Goal: Information Seeking & Learning: Learn about a topic

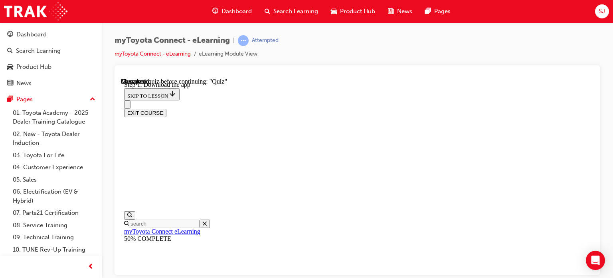
scroll to position [123, 0]
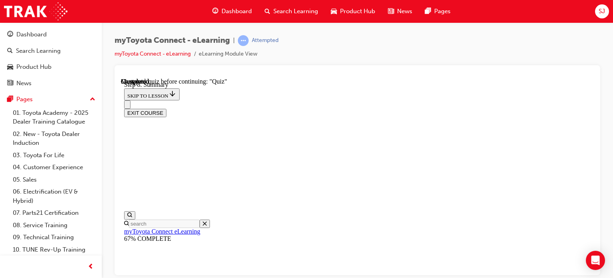
scroll to position [344, 0]
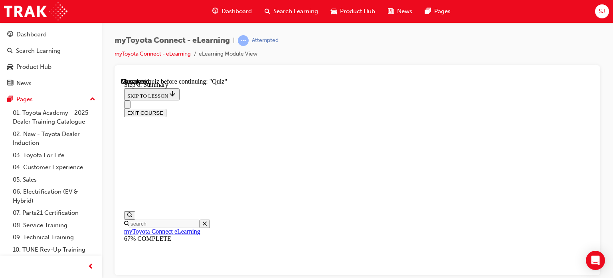
drag, startPoint x: 345, startPoint y: 134, endPoint x: 455, endPoint y: 125, distance: 110.2
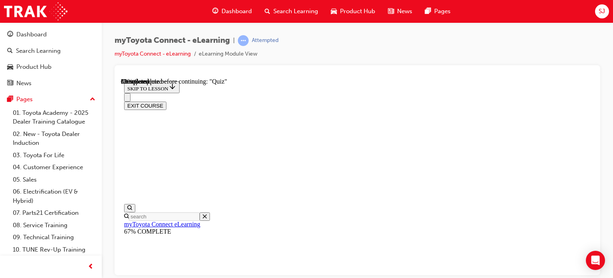
scroll to position [81, 0]
drag, startPoint x: 415, startPoint y: 139, endPoint x: 497, endPoint y: 135, distance: 81.5
drag, startPoint x: 365, startPoint y: 151, endPoint x: 389, endPoint y: 151, distance: 23.6
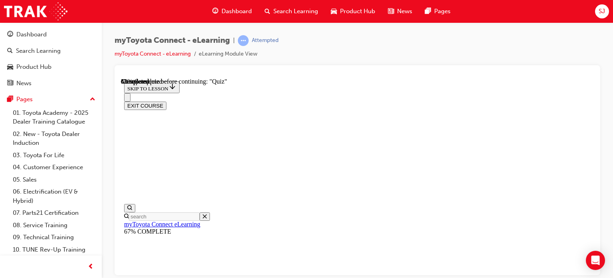
scroll to position [161, 0]
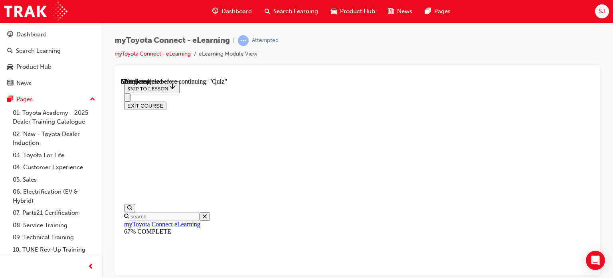
scroll to position [2, 0]
drag, startPoint x: 409, startPoint y: 217, endPoint x: 495, endPoint y: 218, distance: 86.7
drag, startPoint x: 361, startPoint y: 230, endPoint x: 474, endPoint y: 229, distance: 112.6
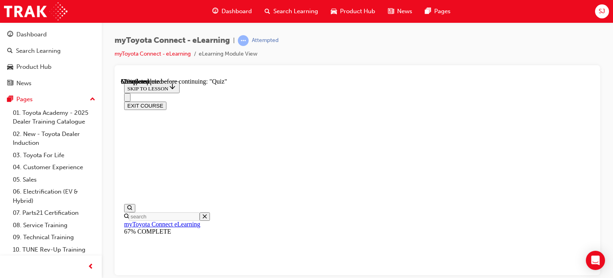
scroll to position [121, 0]
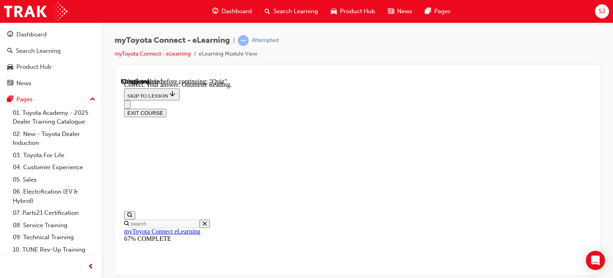
scroll to position [258, 0]
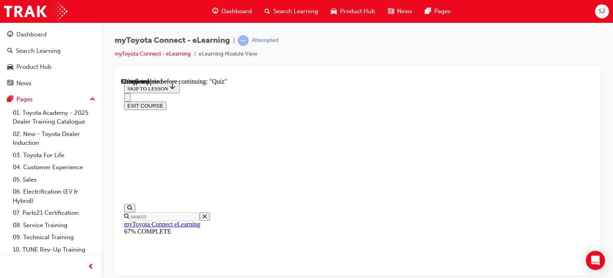
scroll to position [81, 0]
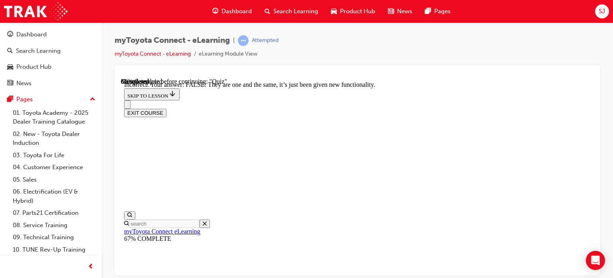
scroll to position [204, 0]
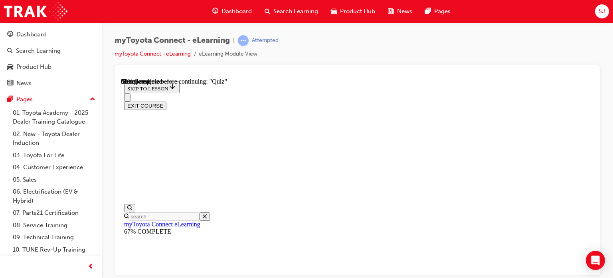
scroll to position [121, 0]
drag, startPoint x: 344, startPoint y: 98, endPoint x: 472, endPoint y: 99, distance: 128.2
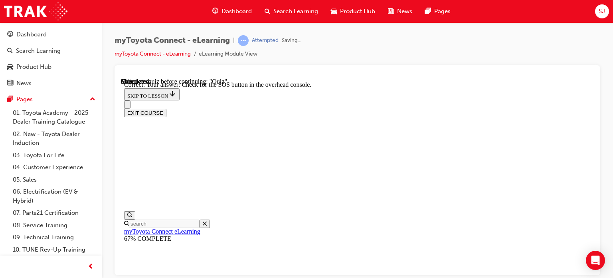
scroll to position [220, 0]
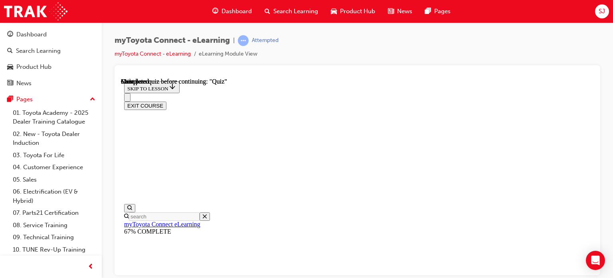
scroll to position [236, 0]
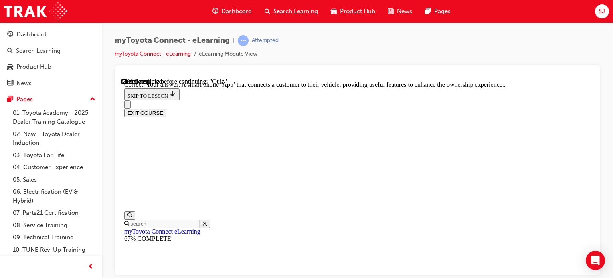
scroll to position [244, 0]
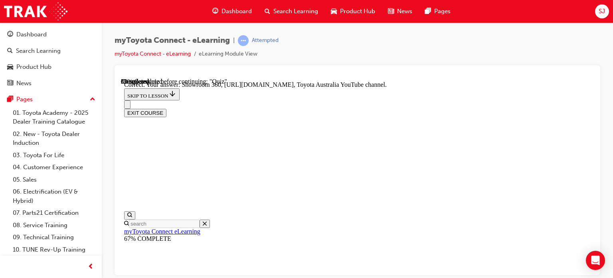
scroll to position [260, 0]
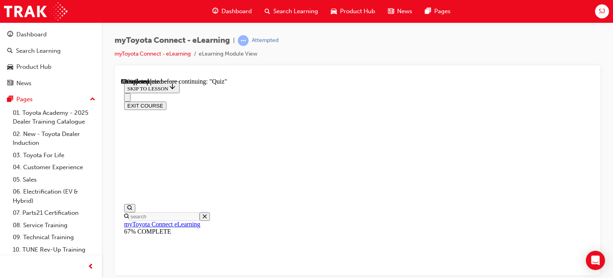
scroll to position [83, 0]
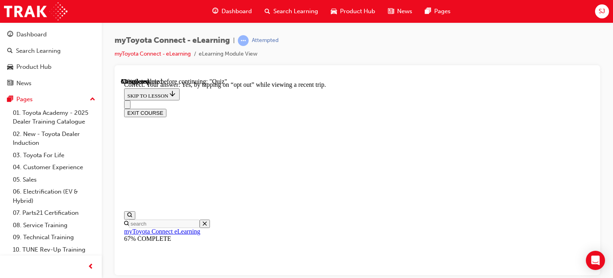
scroll to position [188, 0]
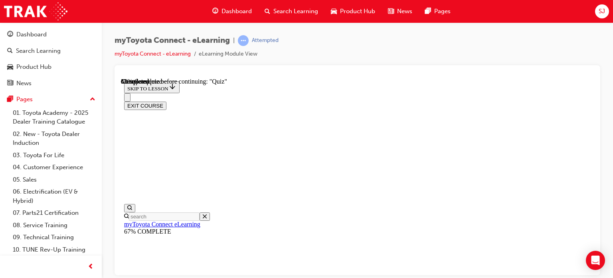
scroll to position [2, 0]
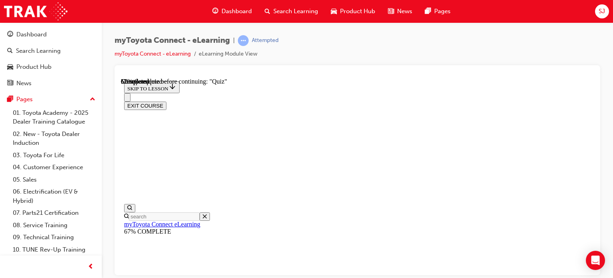
scroll to position [153, 0]
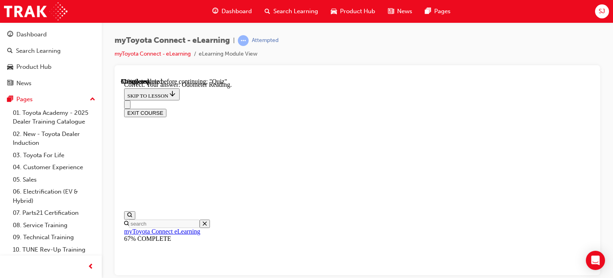
scroll to position [258, 0]
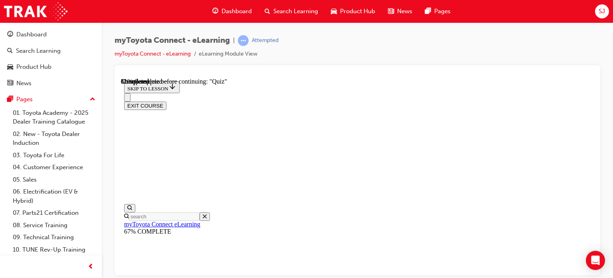
scroll to position [161, 0]
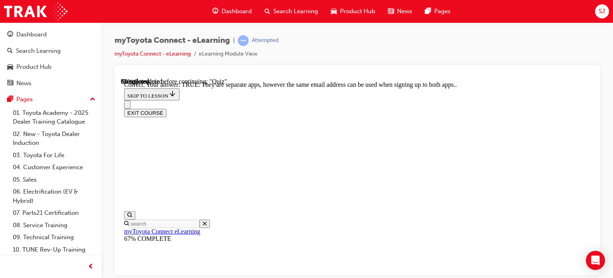
scroll to position [204, 0]
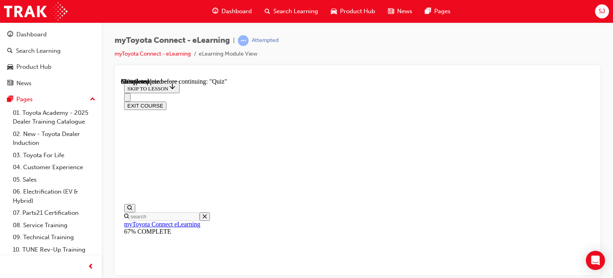
scroll to position [125, 0]
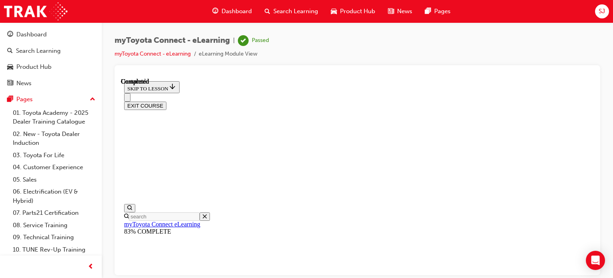
scroll to position [236, 0]
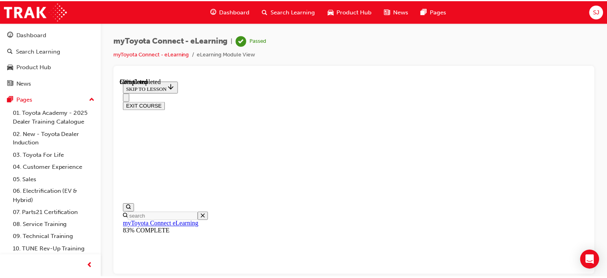
scroll to position [297, 0]
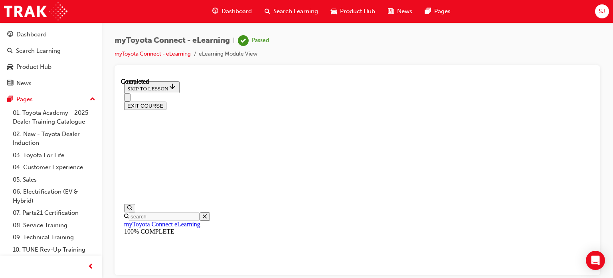
click at [167, 101] on button "EXIT COURSE" at bounding box center [145, 105] width 42 height 8
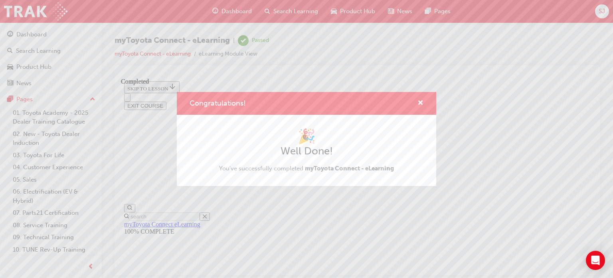
click at [302, 199] on div "Congratulations! 🎉 Well Done! You've successfully completed myToyota Connect - …" at bounding box center [306, 139] width 613 height 278
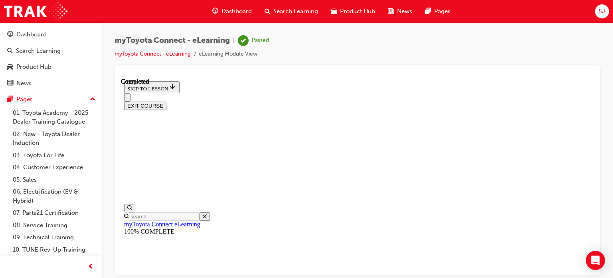
click at [294, 12] on span "Search Learning" at bounding box center [296, 11] width 45 height 9
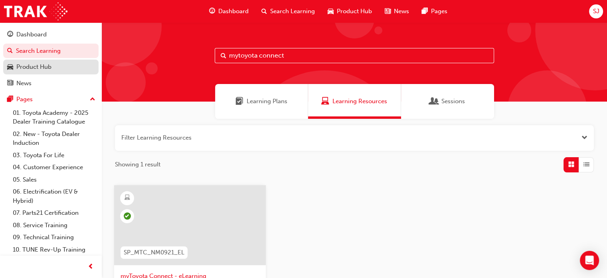
drag, startPoint x: 292, startPoint y: 53, endPoint x: 38, endPoint y: 63, distance: 254.2
click at [113, 64] on div "mytoyota connect" at bounding box center [355, 61] width 506 height 79
paste input "2024 Corolla Hatch Product Training"
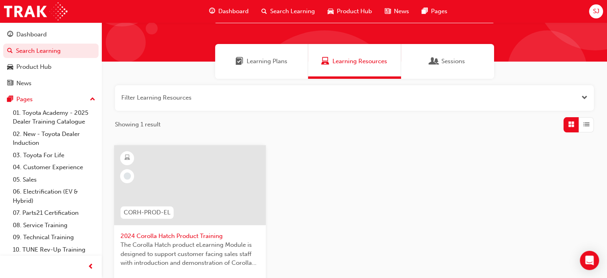
scroll to position [120, 0]
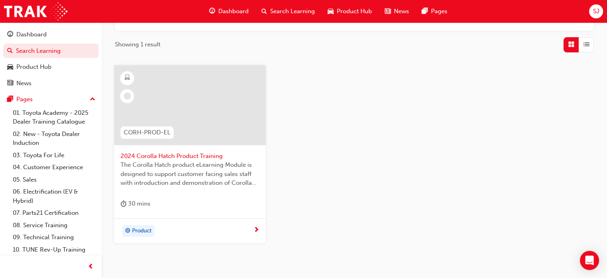
type input "2024 Corolla Hatch Product Training"
click at [200, 111] on div at bounding box center [190, 105] width 152 height 80
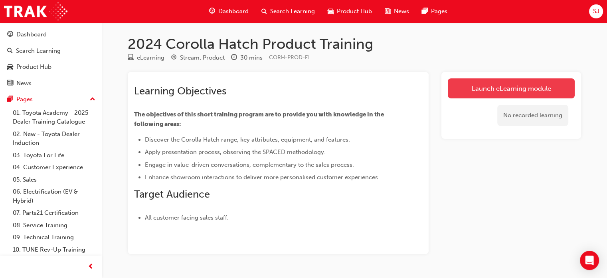
click at [540, 91] on link "Launch eLearning module" at bounding box center [511, 88] width 127 height 20
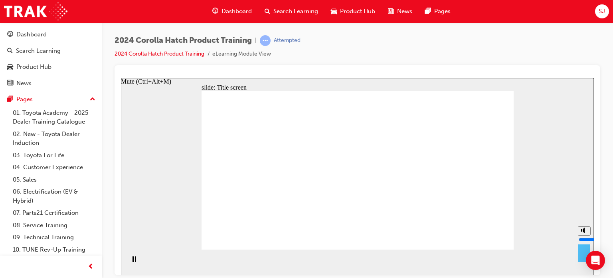
click at [584, 232] on polygon "Mute (Ctrl+Alt+M)" at bounding box center [584, 230] width 2 height 6
type input "0"
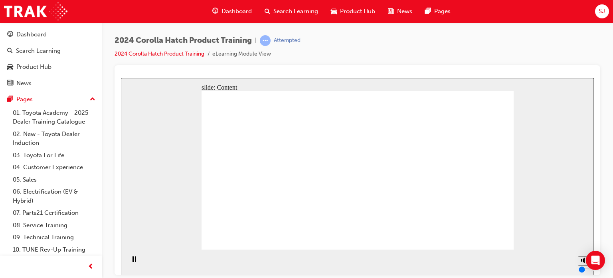
drag, startPoint x: 392, startPoint y: 170, endPoint x: 324, endPoint y: 170, distance: 67.5
